Goal: Transaction & Acquisition: Purchase product/service

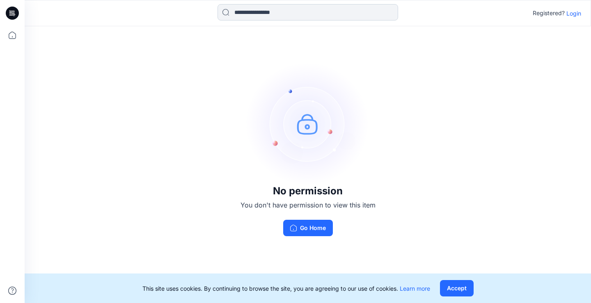
click at [313, 10] on input at bounding box center [307, 12] width 181 height 16
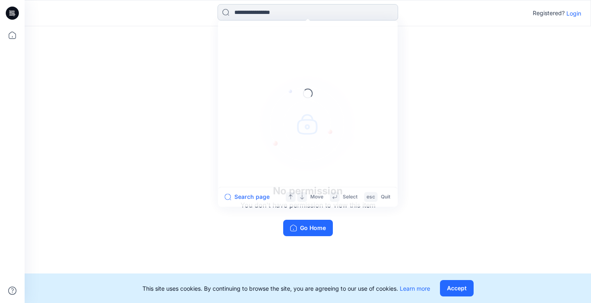
click at [313, 10] on input at bounding box center [307, 12] width 181 height 16
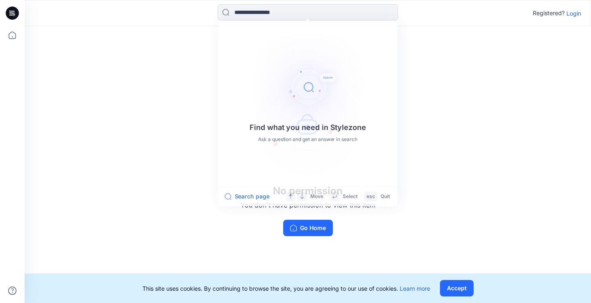
click at [571, 7] on div "Find what you need in Stylezone Ask a question and get an answer in search Sear…" at bounding box center [308, 13] width 566 height 18
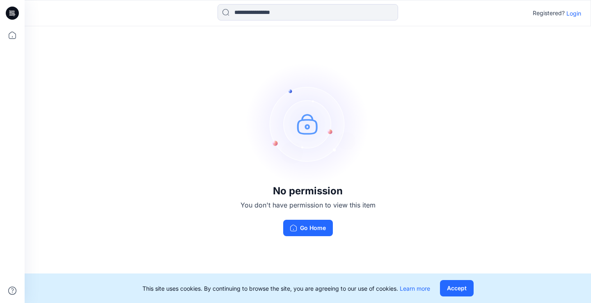
click at [574, 10] on p "Login" at bounding box center [573, 13] width 15 height 9
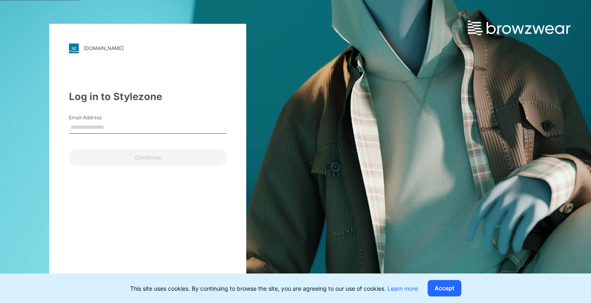
type input "**********"
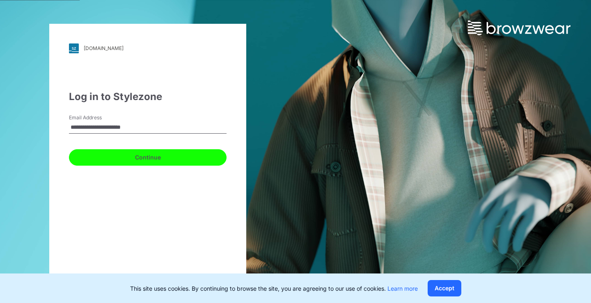
click at [122, 153] on button "Continue" at bounding box center [148, 157] width 158 height 16
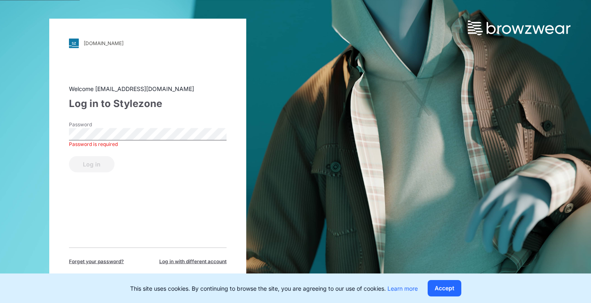
click at [98, 163] on div "Log in" at bounding box center [148, 163] width 158 height 20
click at [95, 162] on button "Log in" at bounding box center [92, 164] width 46 height 16
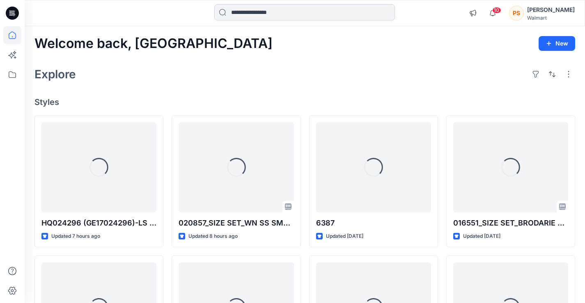
click at [270, 11] on input at bounding box center [304, 12] width 181 height 16
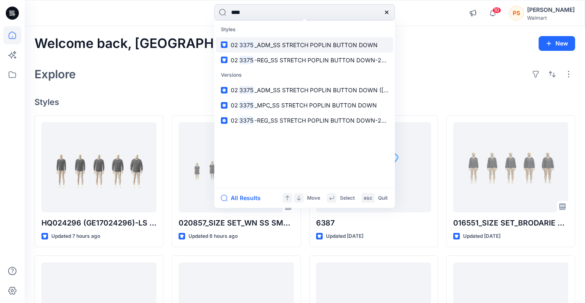
type input "****"
click at [283, 50] on link "02 3375 _ADM_SS STRETCH POPLIN BUTTON DOWN" at bounding box center [304, 44] width 177 height 15
